Goal: Information Seeking & Learning: Find specific fact

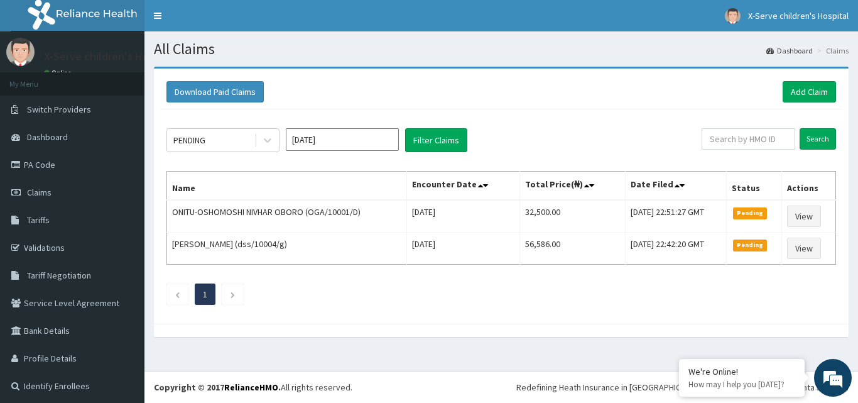
click at [43, 223] on span "Tariffs" at bounding box center [38, 219] width 23 height 11
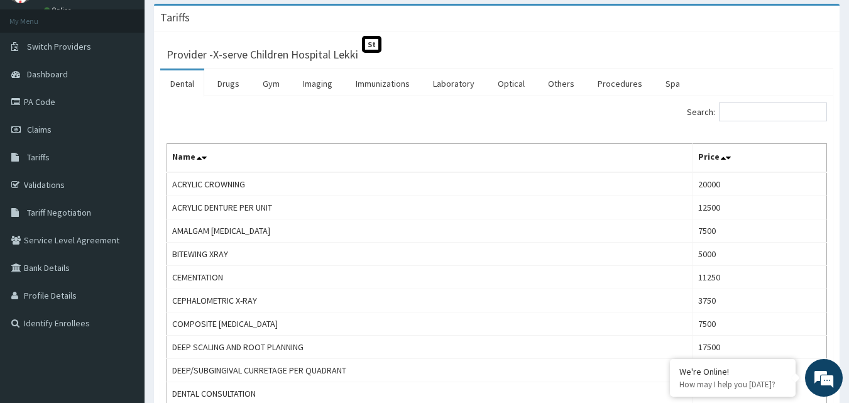
click at [440, 81] on link "Laboratory" at bounding box center [454, 83] width 62 height 26
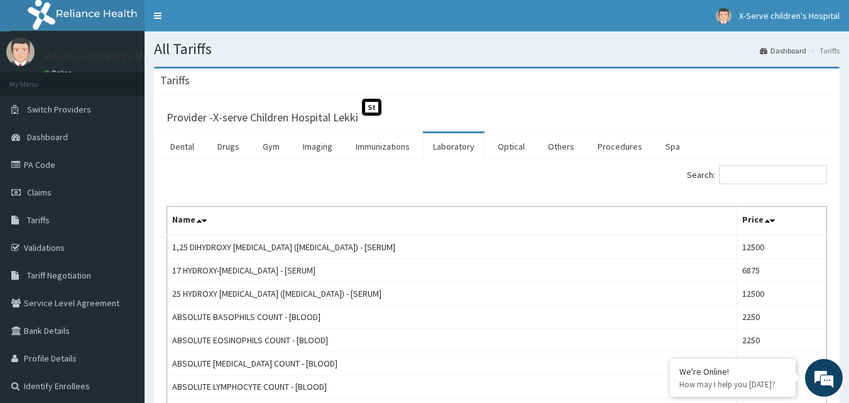
click at [613, 150] on link "Procedures" at bounding box center [620, 146] width 65 height 26
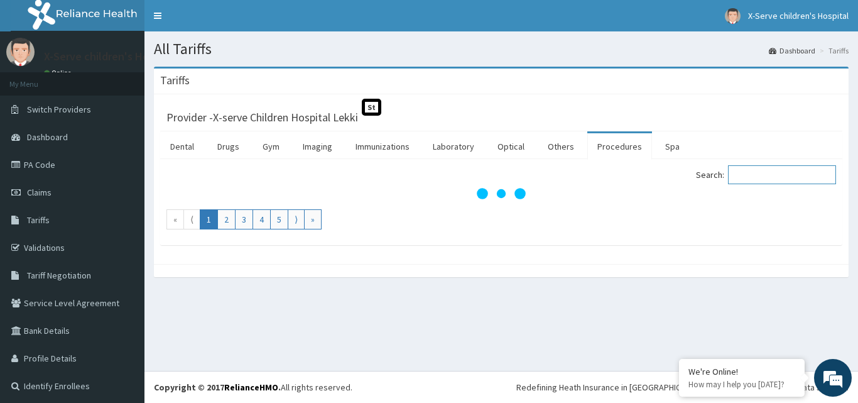
click at [746, 176] on input "Search:" at bounding box center [782, 174] width 108 height 19
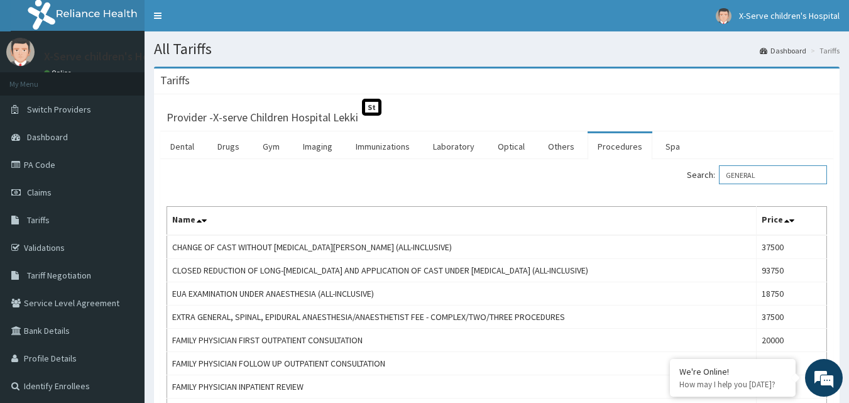
type input "GENERAL"
click at [451, 153] on link "Laboratory" at bounding box center [454, 146] width 62 height 26
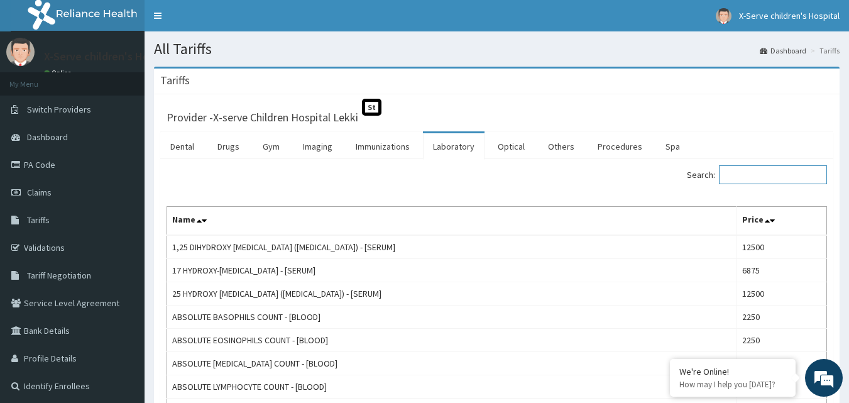
click at [750, 178] on input "Search:" at bounding box center [773, 174] width 108 height 19
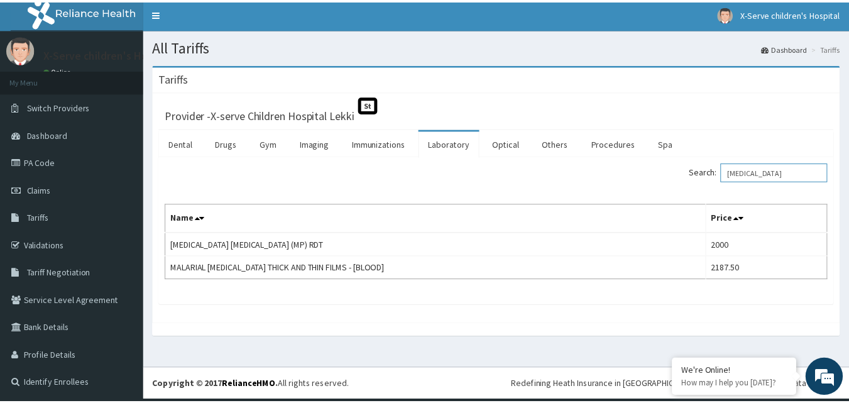
scroll to position [3, 0]
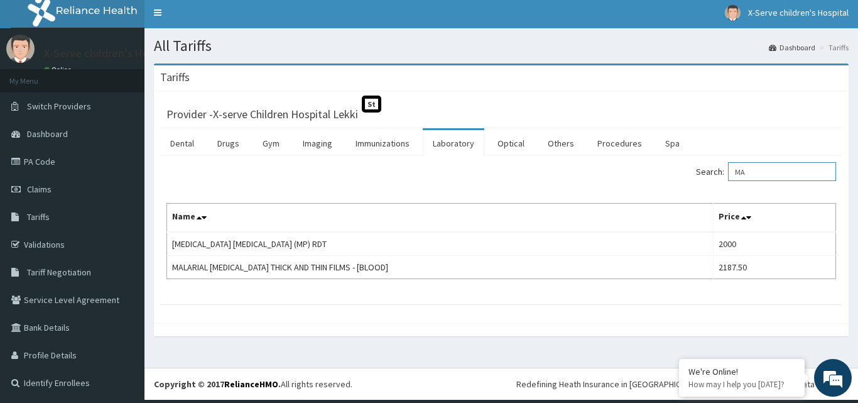
type input "M"
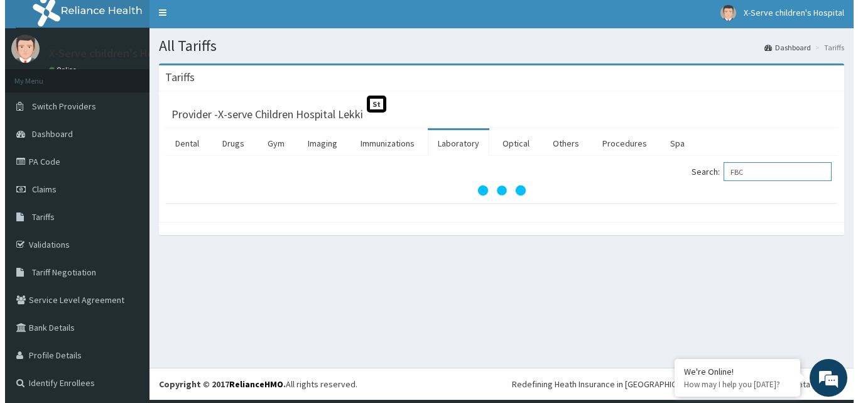
scroll to position [0, 0]
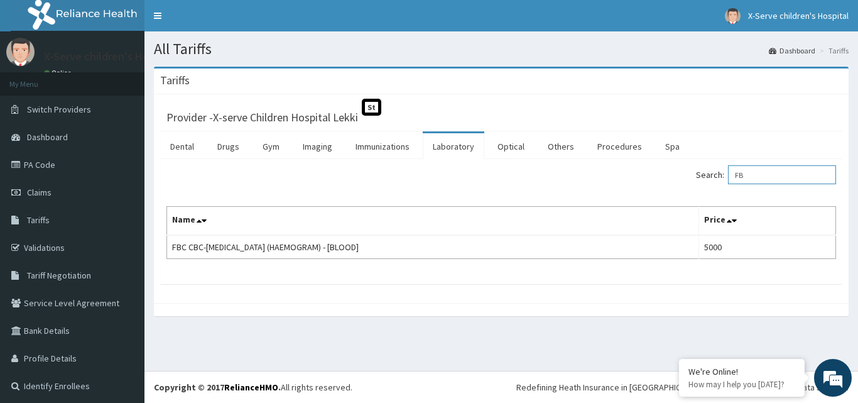
type input "F"
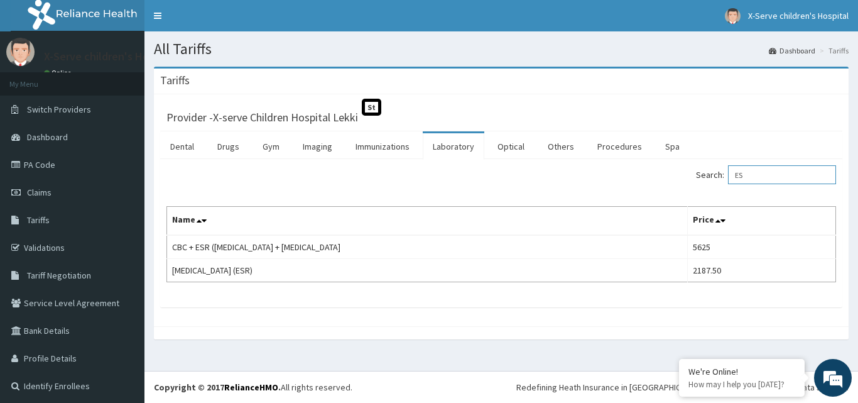
type input "E"
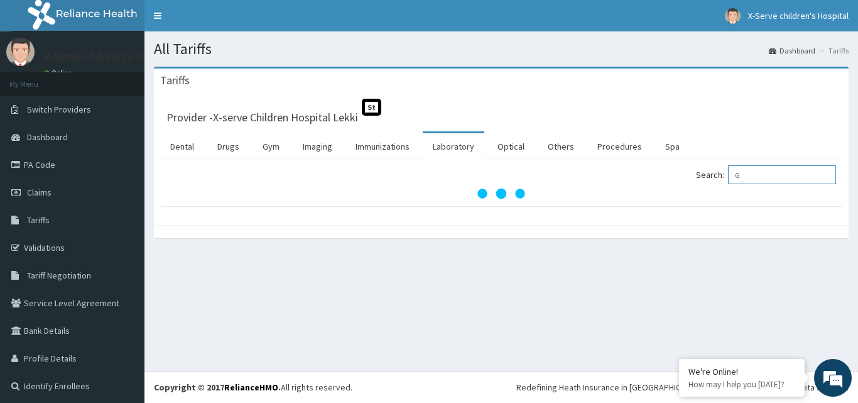
type input "G"
click at [221, 156] on link "Drugs" at bounding box center [228, 146] width 42 height 26
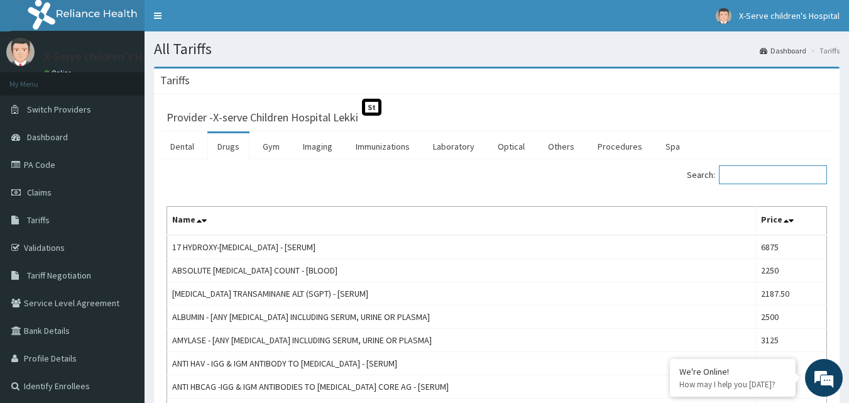
click at [768, 182] on input "Search:" at bounding box center [773, 174] width 108 height 19
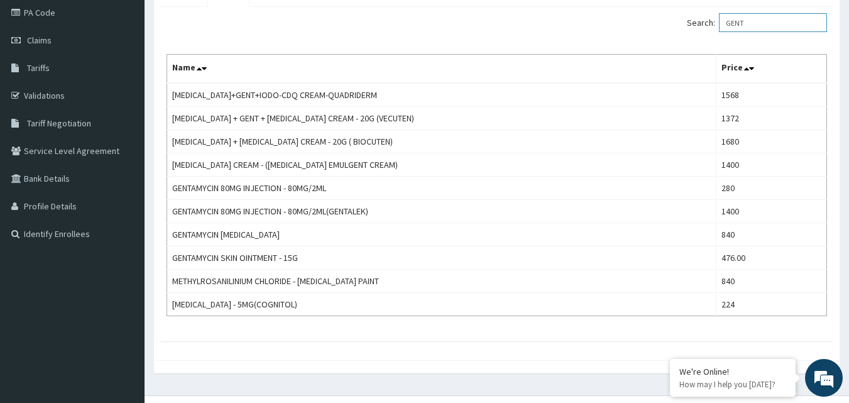
scroll to position [114, 0]
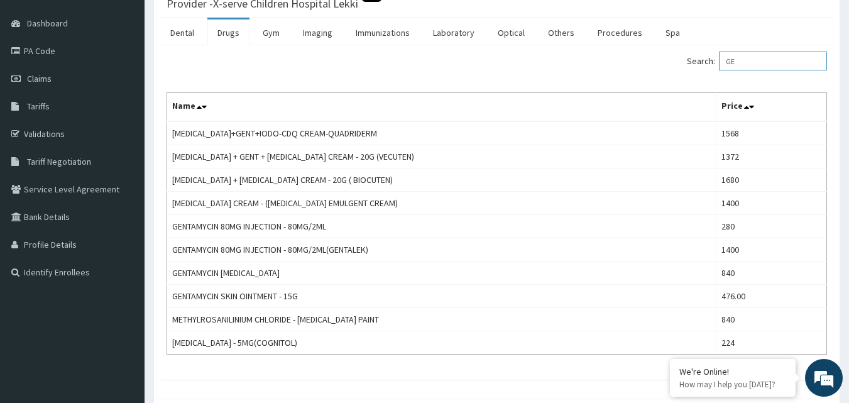
type input "G"
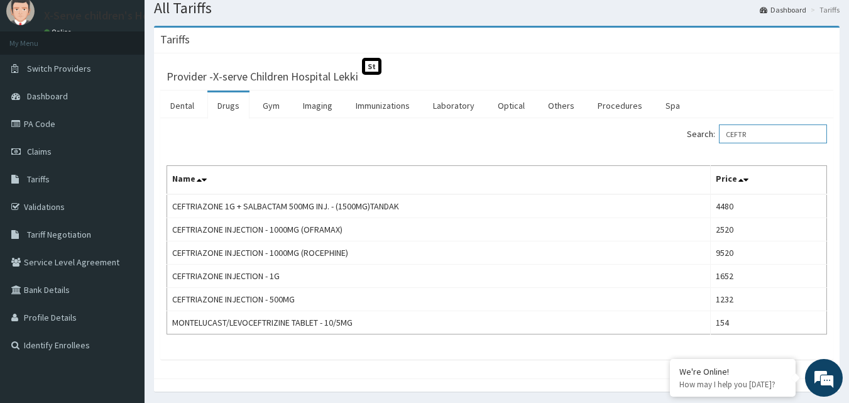
scroll to position [63, 0]
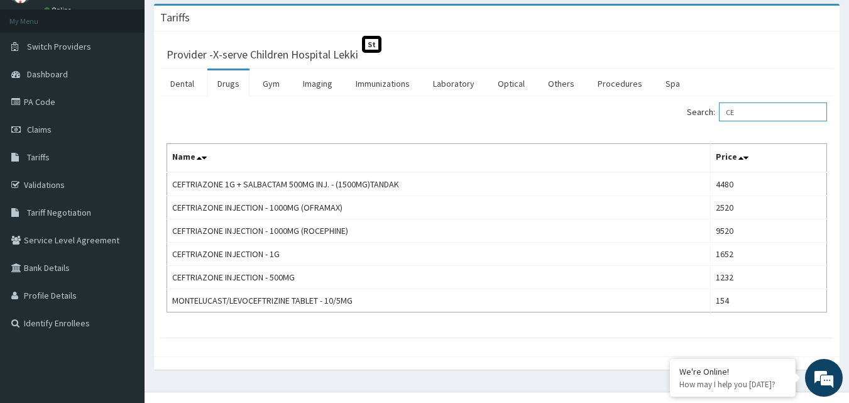
type input "C"
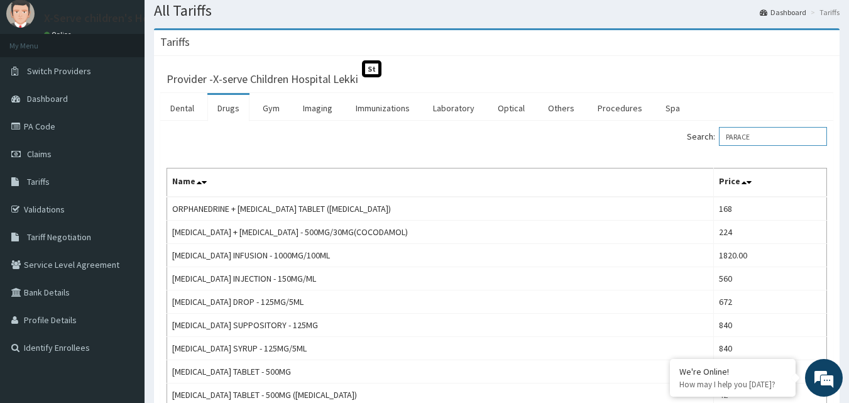
scroll to position [0, 0]
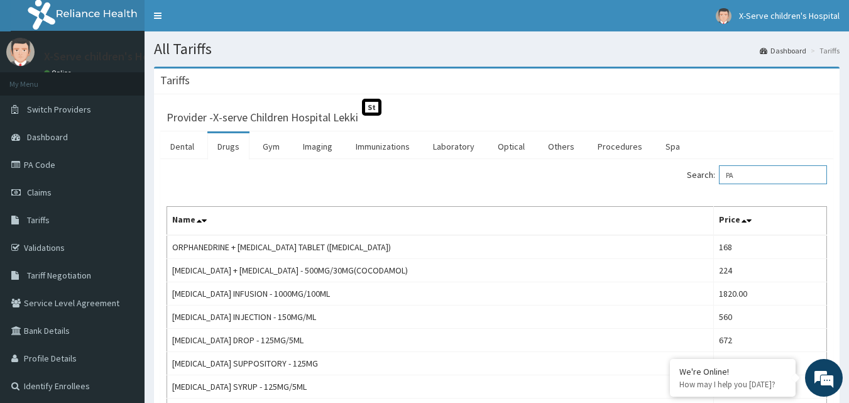
type input "P"
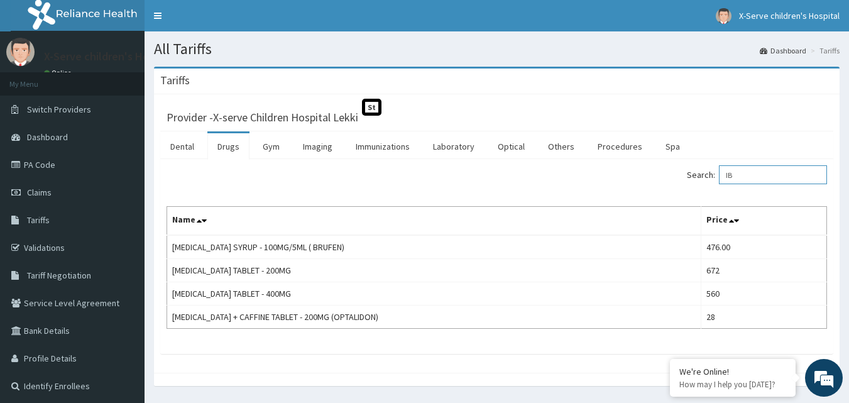
type input "I"
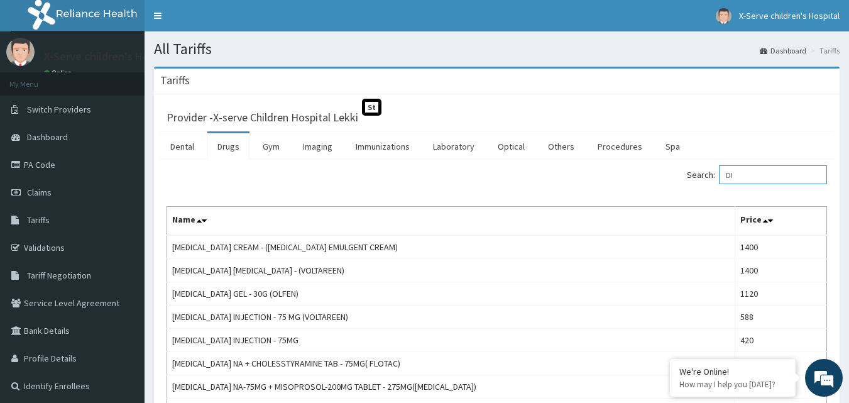
type input "D"
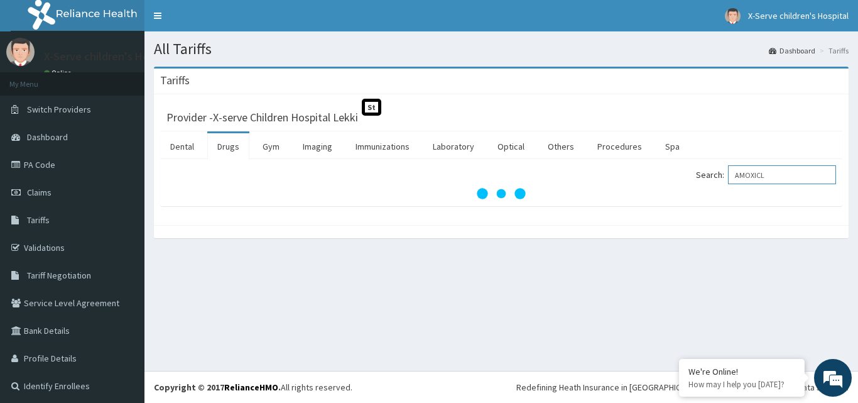
type input "AMOXIC"
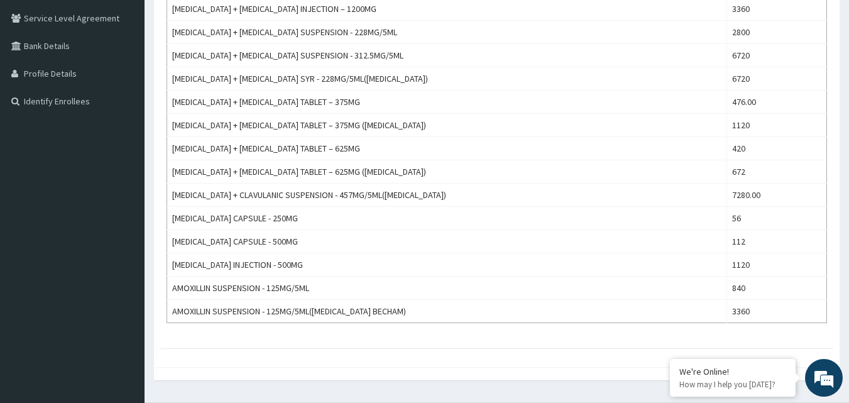
scroll to position [316, 0]
